Goal: Information Seeking & Learning: Learn about a topic

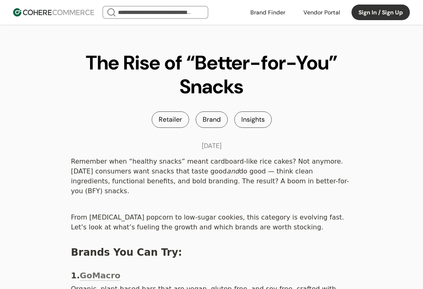
scroll to position [41, 0]
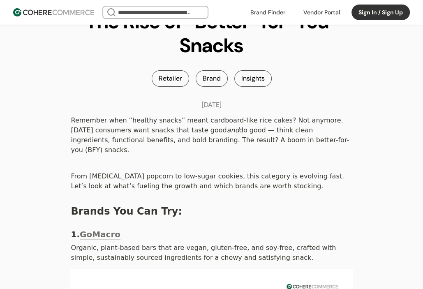
click at [357, 107] on div "[DATE]" at bounding box center [212, 105] width 296 height 10
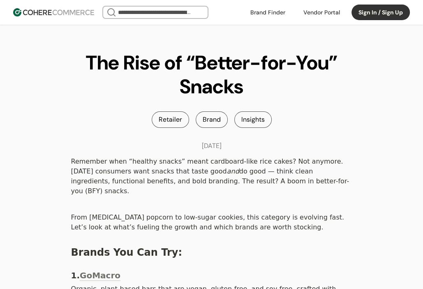
drag, startPoint x: 194, startPoint y: 80, endPoint x: 138, endPoint y: 75, distance: 56.1
click at [194, 79] on h1 "The Rise of “Better-for-You” Snacks" at bounding box center [212, 74] width 296 height 47
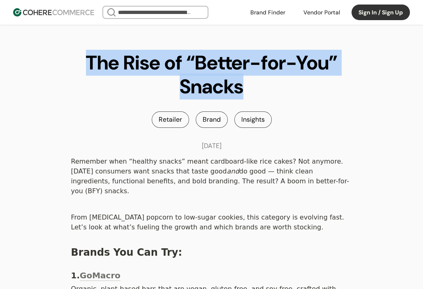
drag, startPoint x: 90, startPoint y: 62, endPoint x: 260, endPoint y: 97, distance: 172.7
click at [260, 97] on h1 "The Rise of “Better-for-You” Snacks" at bounding box center [212, 74] width 296 height 47
drag, startPoint x: 158, startPoint y: 86, endPoint x: 134, endPoint y: 84, distance: 24.7
click at [158, 86] on h1 "The Rise of “Better-for-You” Snacks" at bounding box center [212, 74] width 296 height 47
drag, startPoint x: 90, startPoint y: 69, endPoint x: 103, endPoint y: 94, distance: 28.5
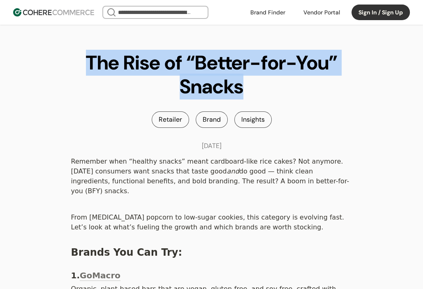
click at [90, 69] on h1 "The Rise of “Better-for-You” Snacks" at bounding box center [212, 74] width 296 height 47
drag, startPoint x: 136, startPoint y: 101, endPoint x: 115, endPoint y: 82, distance: 27.6
click at [135, 100] on div "The Rise of “Better-for-You” Snacks Retailer Brand Insights [DATE]" at bounding box center [212, 88] width 296 height 126
click at [92, 68] on h1 "The Rise of “Better-for-You” Snacks" at bounding box center [212, 74] width 296 height 47
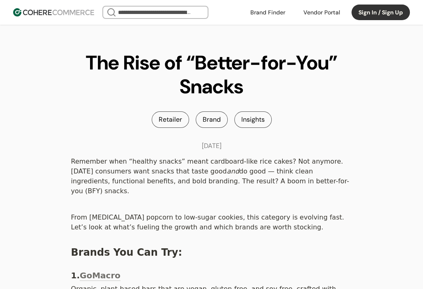
drag, startPoint x: 88, startPoint y: 60, endPoint x: 239, endPoint y: 143, distance: 172.1
click at [239, 143] on div "The Rise of “Better-for-You” Snacks Retailer Brand Insights [DATE]" at bounding box center [212, 88] width 296 height 126
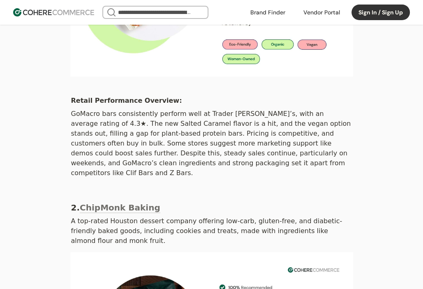
scroll to position [329, 0]
